Goal: Task Accomplishment & Management: Complete application form

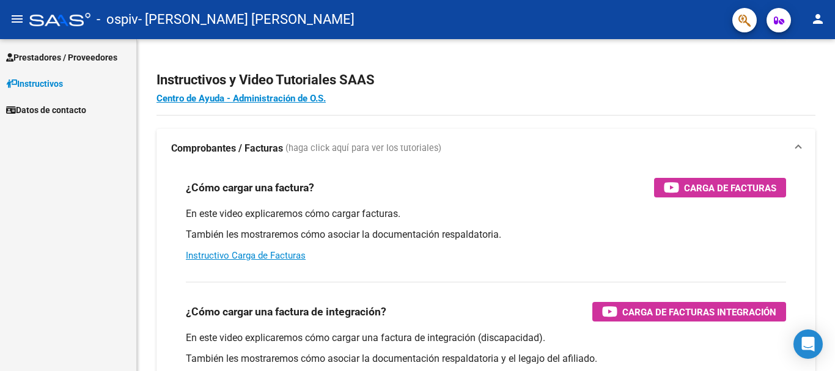
click at [98, 70] on link "Prestadores / Proveedores" at bounding box center [68, 57] width 136 height 26
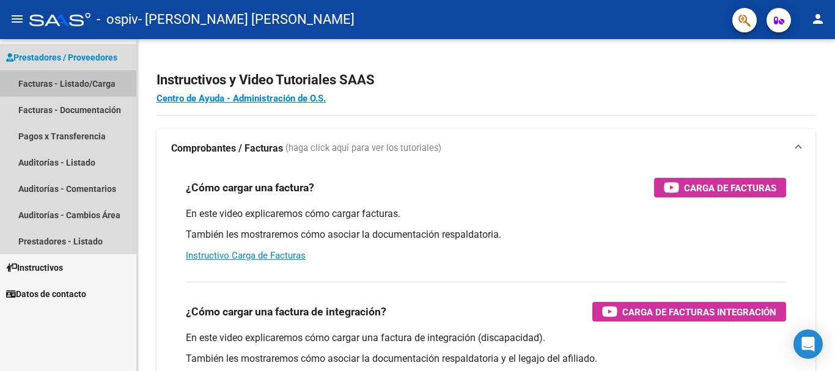
click at [91, 89] on link "Facturas - Listado/Carga" at bounding box center [68, 83] width 136 height 26
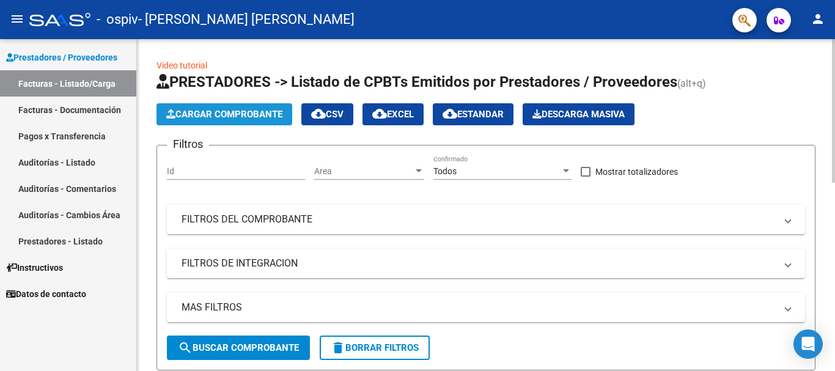
click at [250, 114] on span "Cargar Comprobante" at bounding box center [224, 114] width 116 height 11
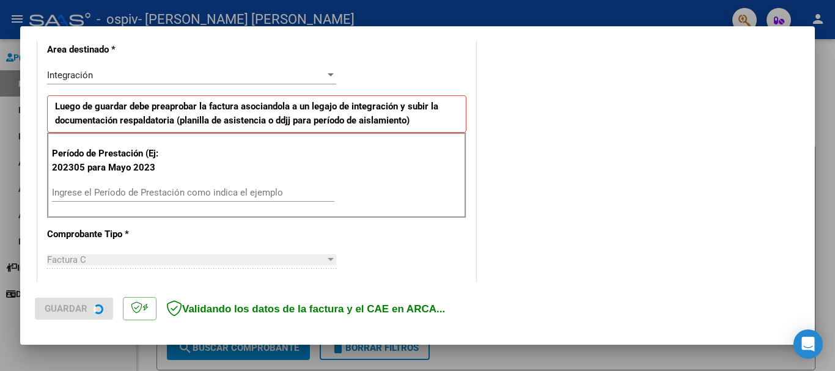
scroll to position [264, 0]
click at [200, 195] on input "Ingrese el Período de Prestación como indica el ejemplo" at bounding box center [193, 191] width 282 height 11
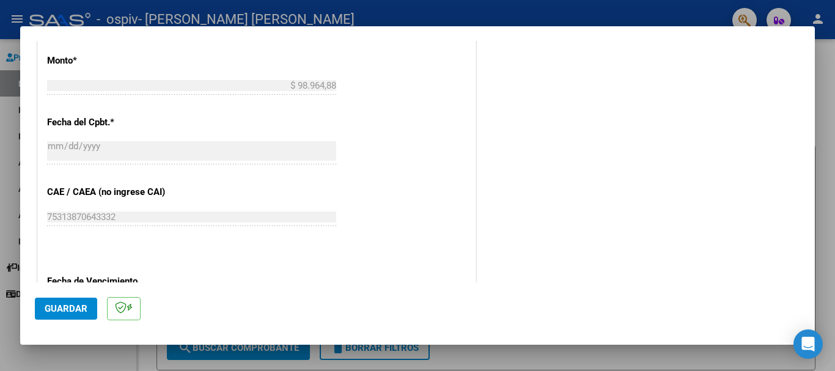
scroll to position [792, 0]
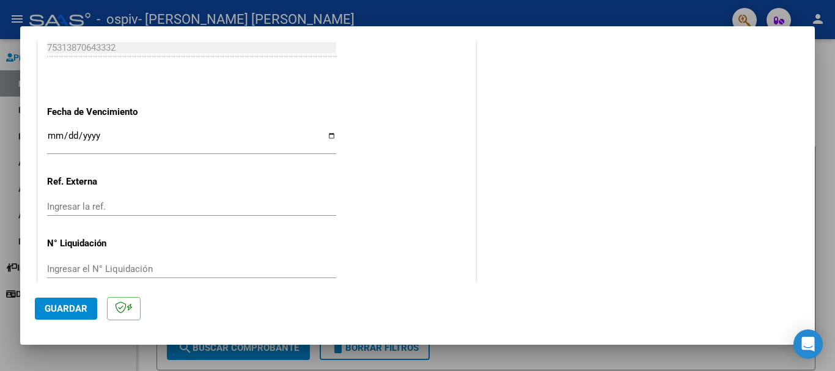
type input "202507"
click at [63, 318] on button "Guardar" at bounding box center [66, 309] width 62 height 22
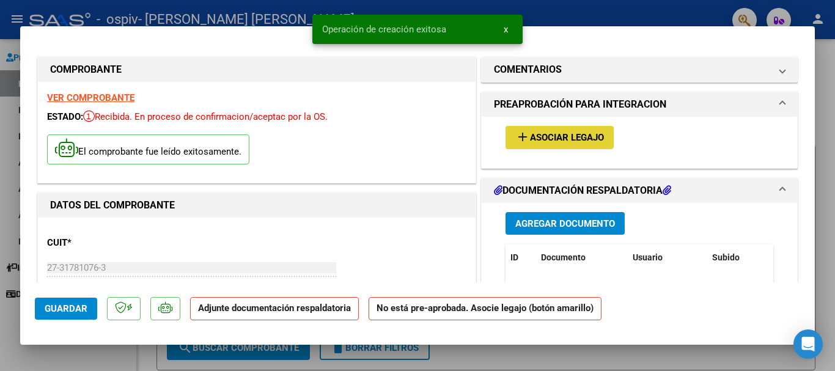
click at [524, 136] on mat-icon "add" at bounding box center [522, 137] width 15 height 15
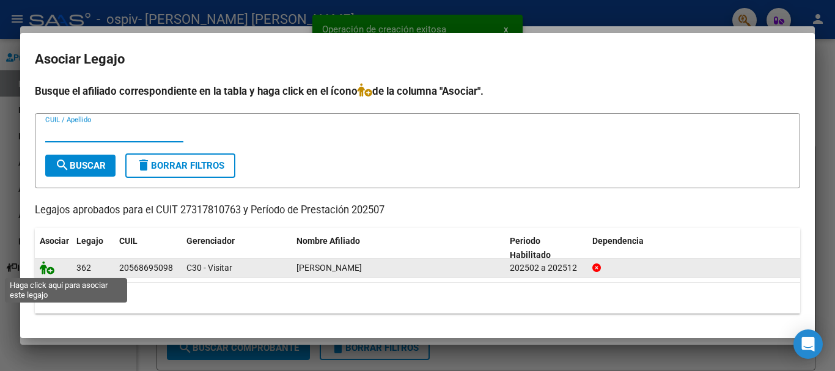
click at [42, 271] on icon at bounding box center [47, 267] width 15 height 13
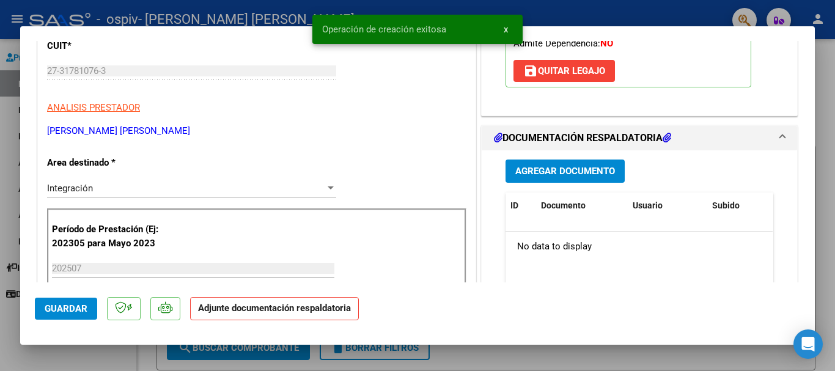
scroll to position [198, 0]
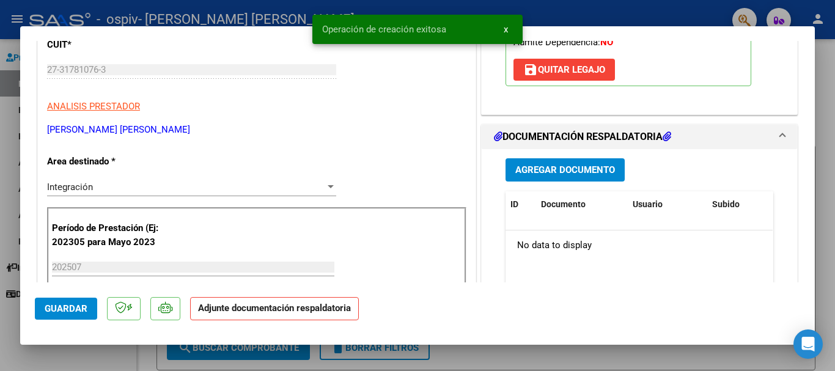
click at [588, 183] on div "Agregar Documento ID Documento Usuario Subido Acción No data to display 0 total…" at bounding box center [639, 271] width 286 height 244
click at [585, 174] on span "Agregar Documento" at bounding box center [565, 170] width 100 height 11
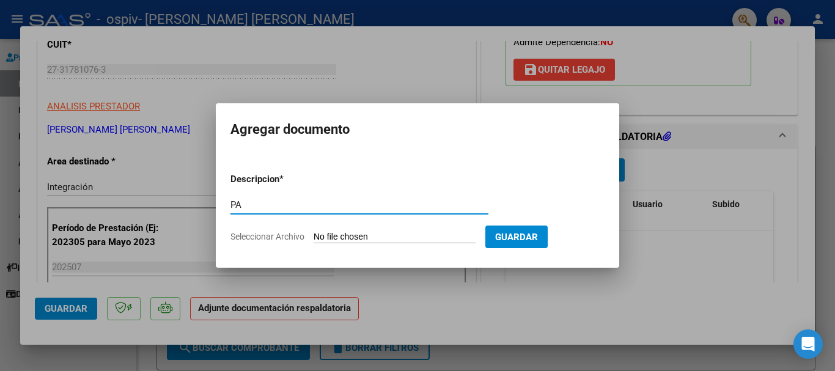
type input "PA"
type input "C:\fakepath\[PERSON_NAME] PSP JULIO.pdf"
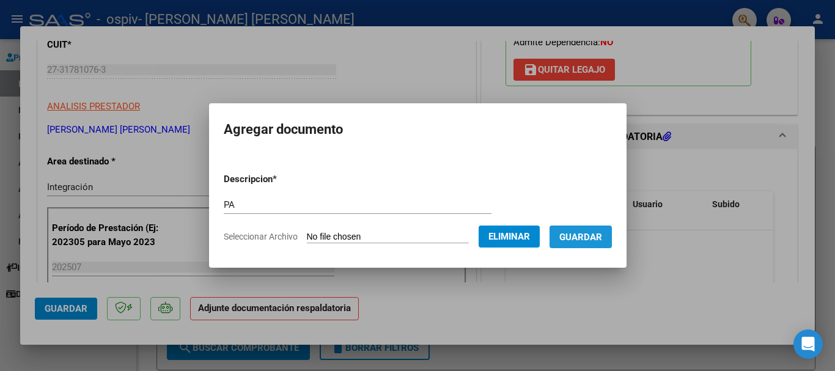
click at [568, 232] on span "Guardar" at bounding box center [580, 237] width 43 height 11
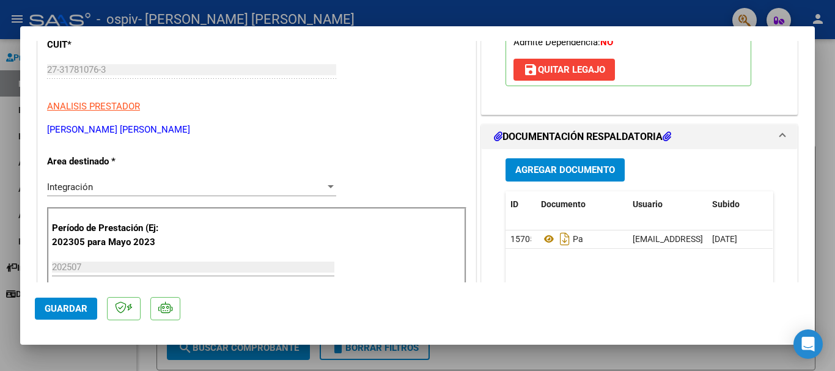
click at [553, 156] on div "Agregar Documento ID Documento Usuario Subido Acción 15705 Pa [EMAIL_ADDRESS][P…" at bounding box center [639, 271] width 286 height 244
click at [556, 164] on button "Agregar Documento" at bounding box center [564, 169] width 119 height 23
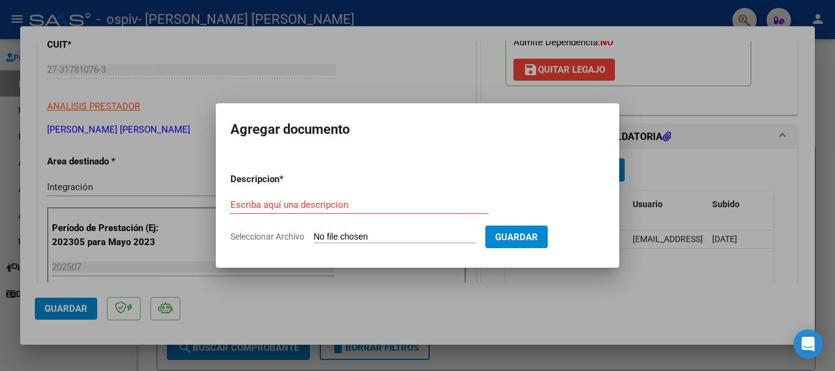
click at [362, 196] on div "Escriba aquí una descripcion" at bounding box center [359, 205] width 258 height 18
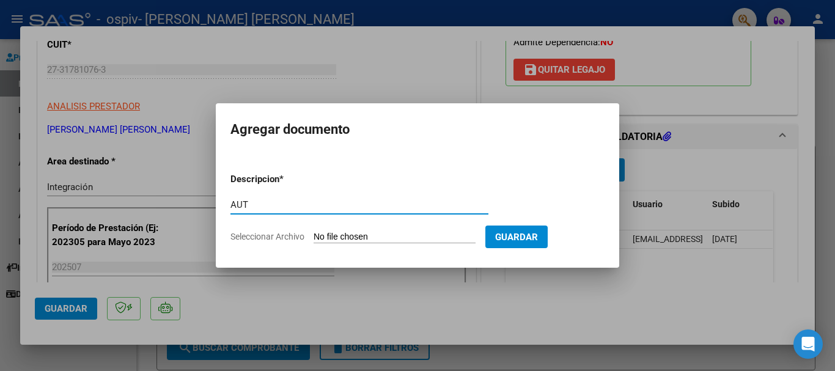
type input "AUT"
type input "C:\fakepath\[PERSON_NAME] PSP2025 (2)(1).pdf"
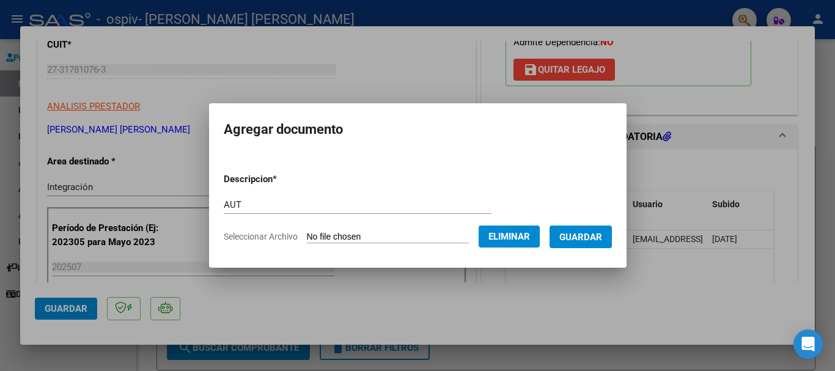
click at [601, 227] on button "Guardar" at bounding box center [580, 236] width 62 height 23
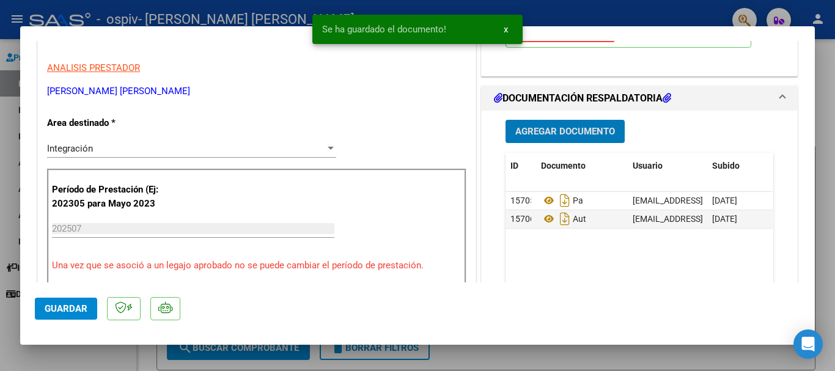
scroll to position [264, 0]
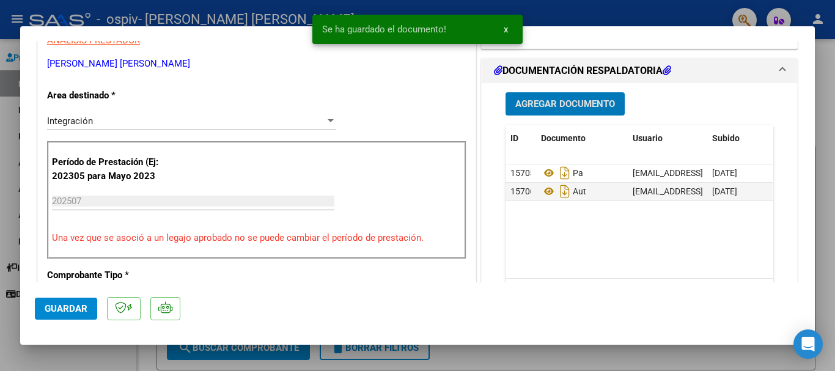
click at [75, 299] on button "Guardar" at bounding box center [66, 309] width 62 height 22
click at [0, 173] on div at bounding box center [417, 185] width 835 height 371
type input "$ 0,00"
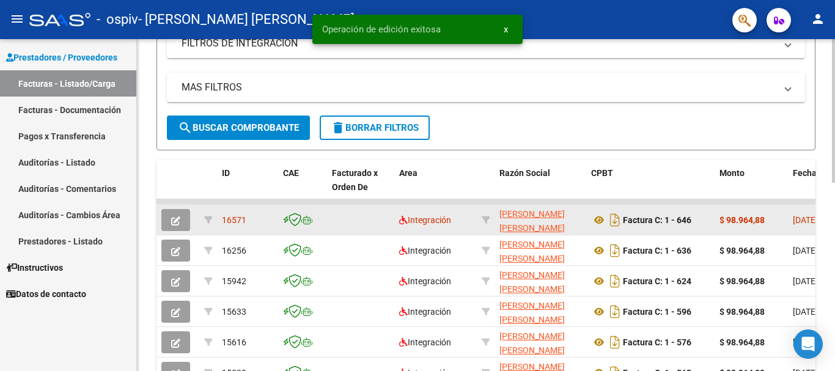
scroll to position [249, 0]
